Goal: Transaction & Acquisition: Purchase product/service

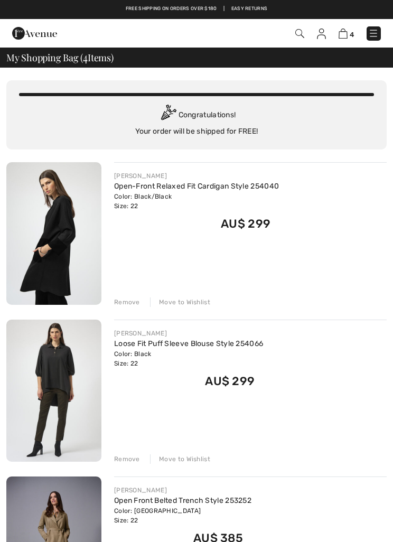
click at [127, 303] on div "Remove" at bounding box center [127, 302] width 26 height 10
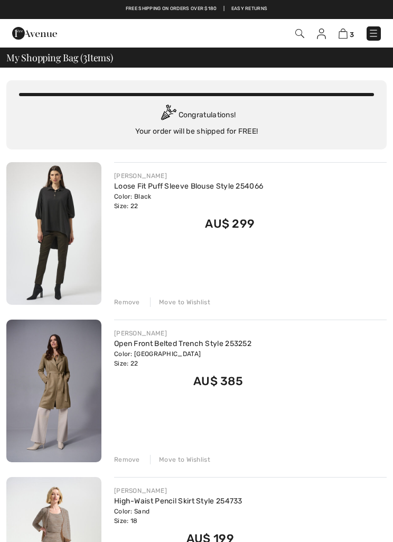
click at [131, 452] on div "[PERSON_NAME] Open Front Belted Trench Style 253252 Color: Java Size: 22 Final …" at bounding box center [250, 391] width 272 height 145
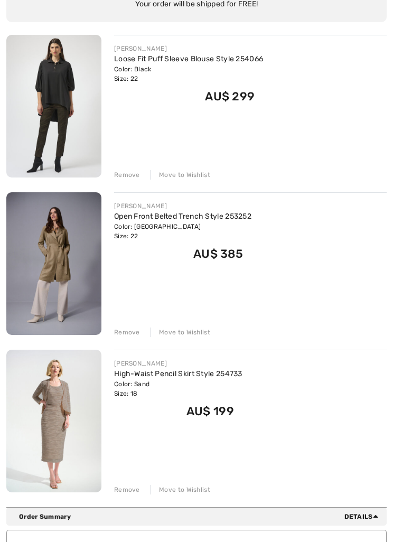
scroll to position [131, 0]
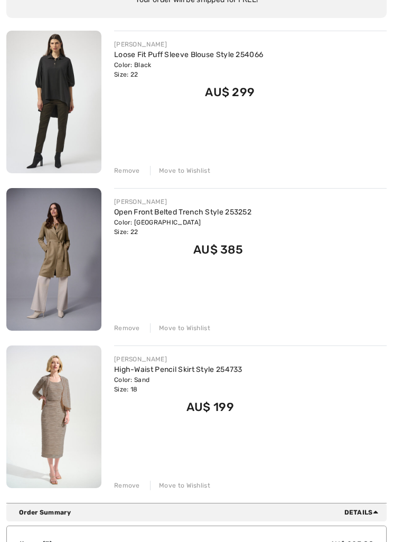
click at [121, 327] on div "Remove" at bounding box center [127, 329] width 26 height 10
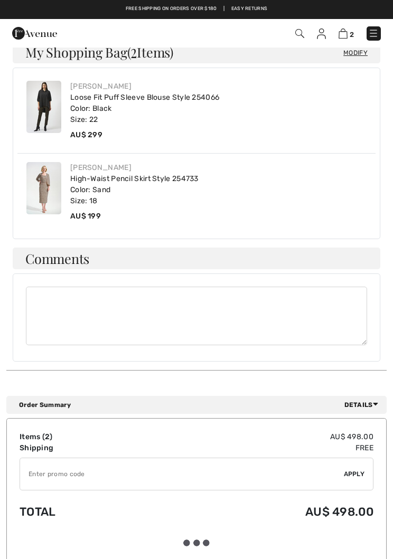
scroll to position [521, 0]
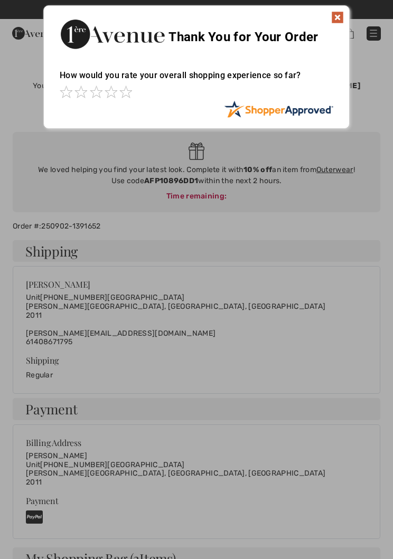
click at [331, 22] on img at bounding box center [337, 17] width 13 height 13
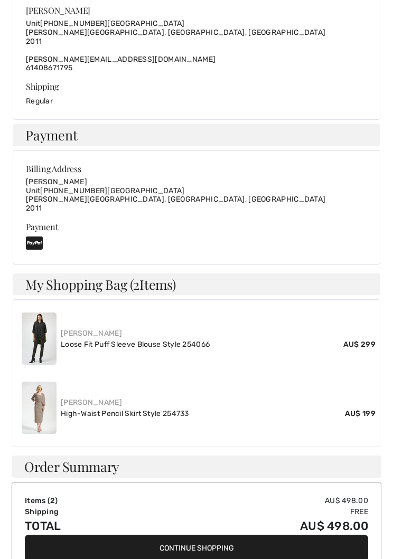
scroll to position [298, 0]
